Goal: Information Seeking & Learning: Find specific fact

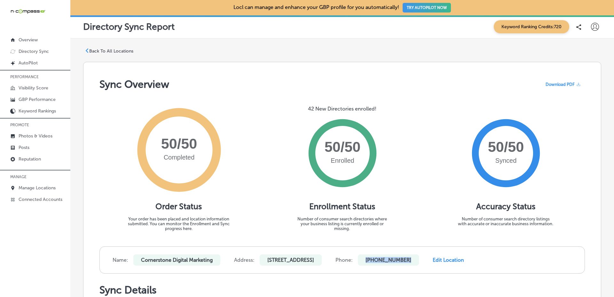
click at [271, 258] on p "[STREET_ADDRESS]" at bounding box center [291, 259] width 62 height 11
drag, startPoint x: 271, startPoint y: 258, endPoint x: 319, endPoint y: 261, distance: 48.4
click at [319, 261] on p "[STREET_ADDRESS]" at bounding box center [291, 259] width 62 height 11
copy p "[STREET_ADDRESS]"
click at [322, 260] on p "[STREET_ADDRESS]" at bounding box center [291, 259] width 62 height 11
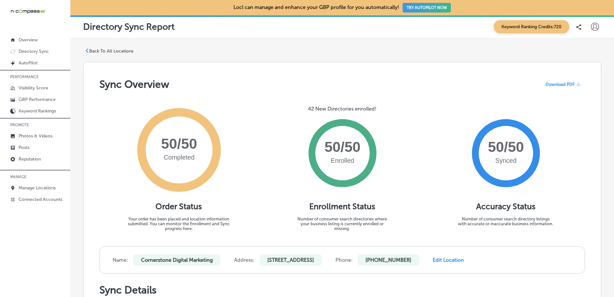
click at [322, 260] on p "[STREET_ADDRESS]" at bounding box center [291, 259] width 62 height 11
copy p "32224"
click at [156, 258] on p "Cornerstone Digital Marketing" at bounding box center [176, 259] width 87 height 11
drag, startPoint x: 156, startPoint y: 258, endPoint x: 198, endPoint y: 261, distance: 42.0
click at [198, 261] on p "Cornerstone Digital Marketing" at bounding box center [176, 259] width 87 height 11
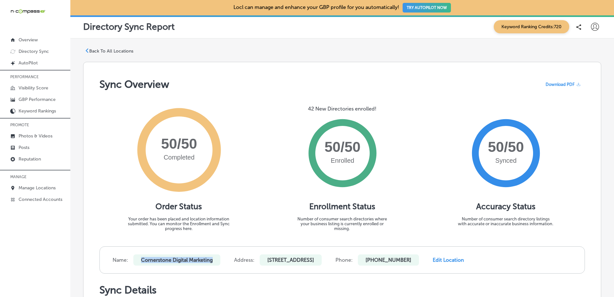
copy p "Cornerstone Digital Marketing"
click at [284, 98] on div "Completed 50/50 Order Status Your order has been placed and location informatio…" at bounding box center [343, 168] width 486 height 156
